Goal: Book appointment/travel/reservation

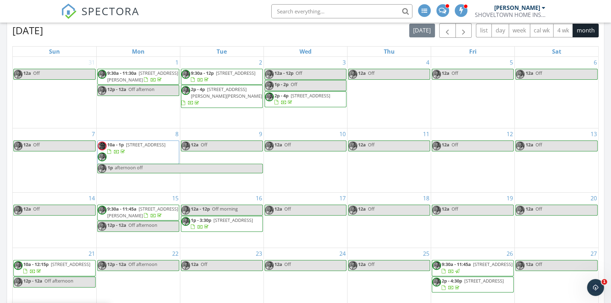
scroll to position [385, 0]
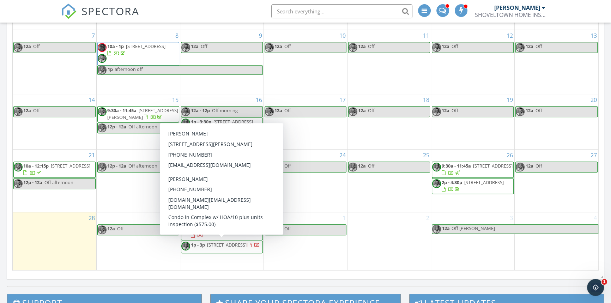
click at [219, 248] on span "305 Rembrandt Way 305, Abington 02351" at bounding box center [227, 245] width 40 height 6
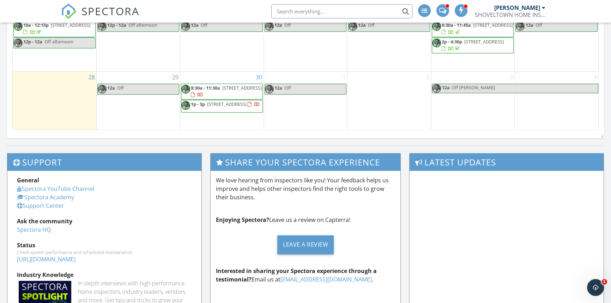
scroll to position [401, 0]
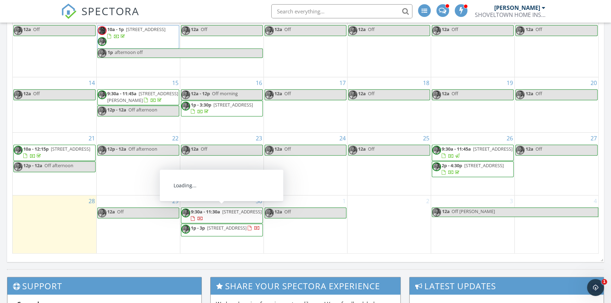
click at [216, 209] on span "9:30a - 11:30a" at bounding box center [205, 212] width 29 height 6
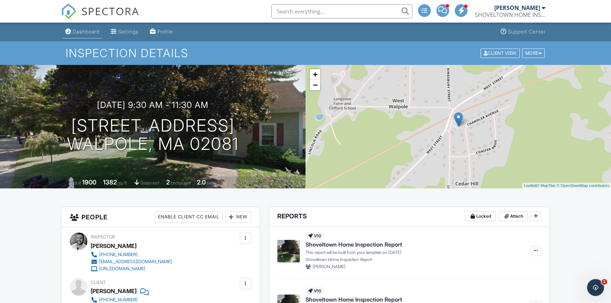
click at [81, 37] on link "Dashboard" at bounding box center [82, 31] width 40 height 13
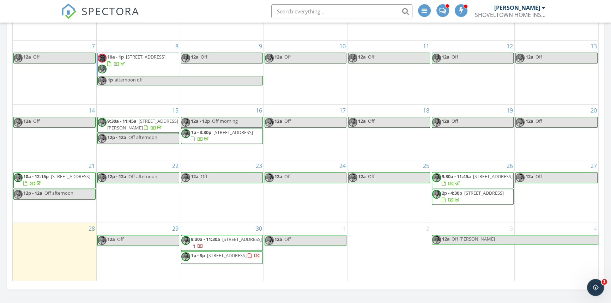
scroll to position [481, 0]
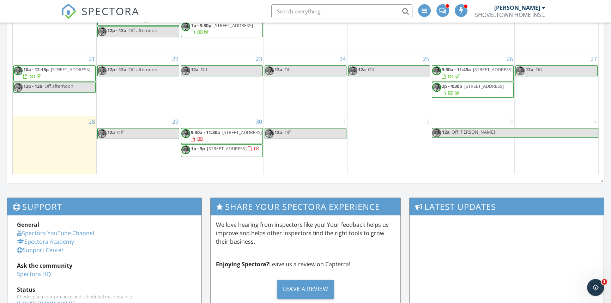
click at [223, 167] on div "30 9:30a - 11:30a 782 West St 2, Walpole 02081 1p - 3p 305 Rembrandt Way 305, A…" at bounding box center [221, 145] width 83 height 58
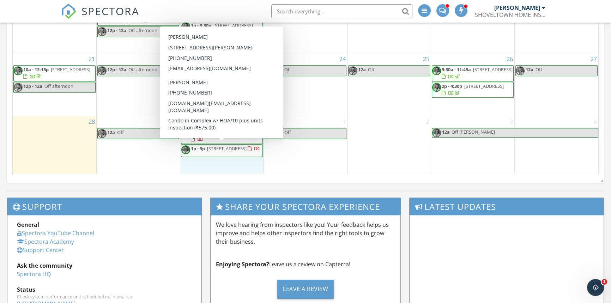
click at [254, 151] on span "1p - 3p 305 Rembrandt Way 305, Abington 02351" at bounding box center [220, 150] width 79 height 11
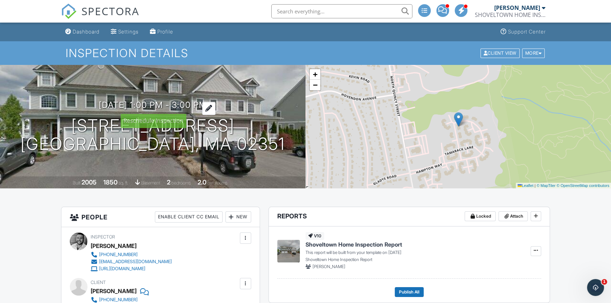
click at [216, 108] on div at bounding box center [208, 108] width 13 height 13
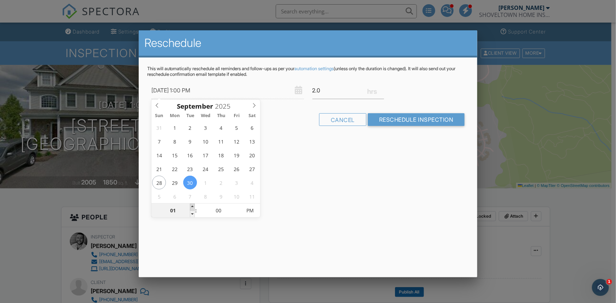
click at [190, 206] on span at bounding box center [192, 207] width 5 height 7
type input "[DATE] 2:00 PM"
type input "02"
type input "[DATE] 3:00 PM"
type input "03"
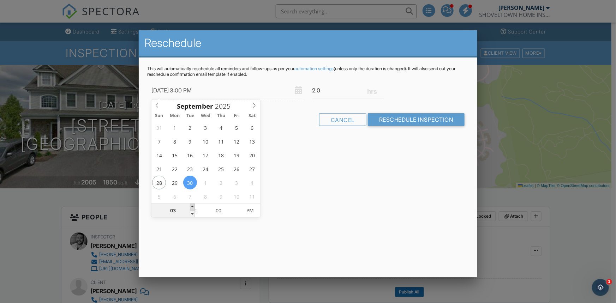
click at [190, 206] on span at bounding box center [192, 207] width 5 height 7
